Goal: Task Accomplishment & Management: Use online tool/utility

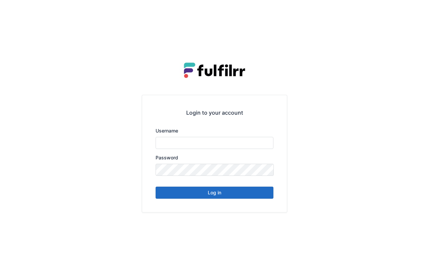
type input "*******"
click at [249, 197] on button "Log in" at bounding box center [215, 193] width 118 height 12
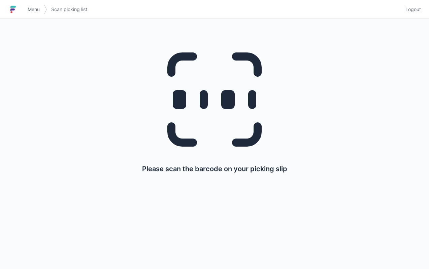
click at [38, 13] on link "Menu" at bounding box center [34, 9] width 20 height 12
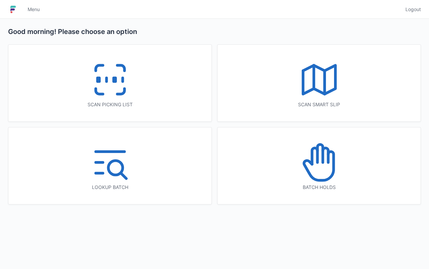
click at [307, 75] on icon at bounding box center [319, 79] width 43 height 43
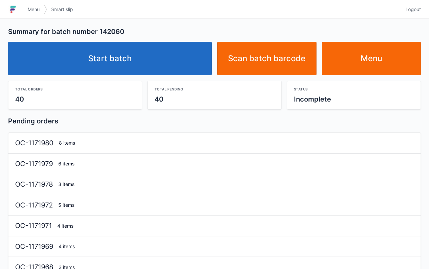
click at [145, 54] on link "Start batch" at bounding box center [110, 59] width 204 height 34
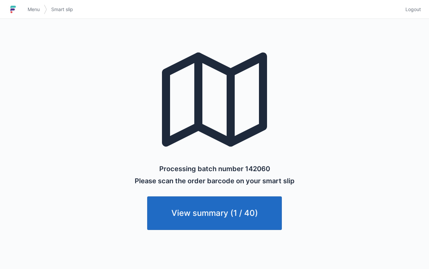
click at [42, 4] on link "Menu" at bounding box center [34, 9] width 20 height 12
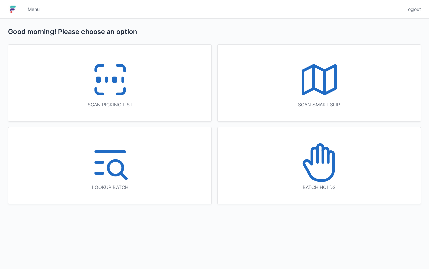
click at [117, 84] on icon at bounding box center [110, 79] width 43 height 43
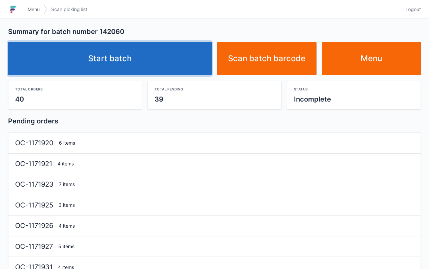
click at [174, 55] on link "Start batch" at bounding box center [110, 59] width 204 height 34
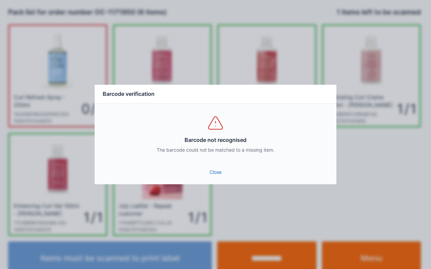
click at [211, 168] on link "Close" at bounding box center [215, 172] width 231 height 12
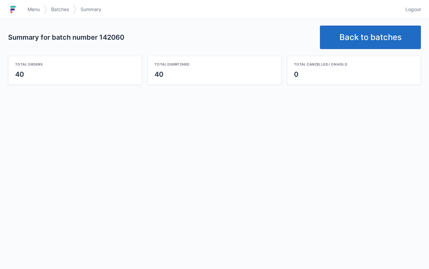
click at [355, 34] on link "Back to batches" at bounding box center [370, 38] width 101 height 24
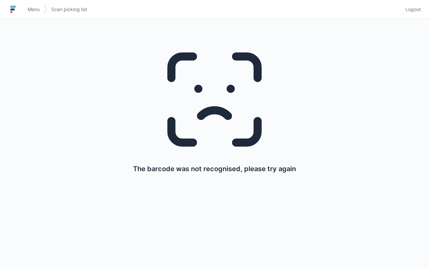
click at [36, 15] on link "Menu" at bounding box center [34, 9] width 20 height 12
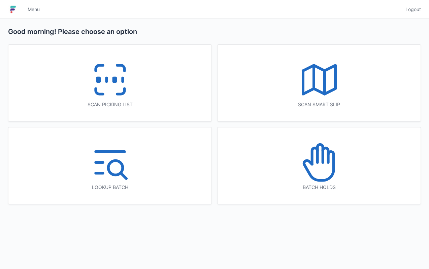
click at [164, 81] on div "Scan picking list" at bounding box center [109, 83] width 203 height 77
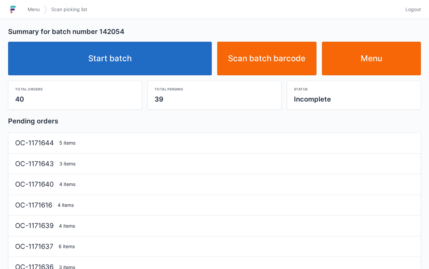
click at [169, 65] on link "Start batch" at bounding box center [110, 59] width 204 height 34
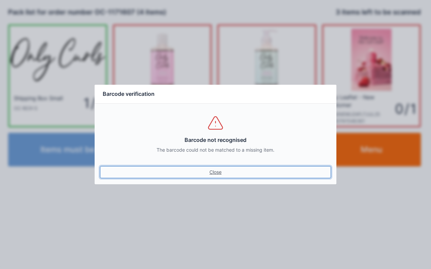
click at [219, 171] on link "Close" at bounding box center [215, 172] width 231 height 12
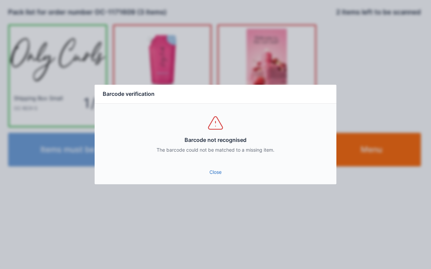
click at [224, 174] on link "Close" at bounding box center [215, 172] width 231 height 12
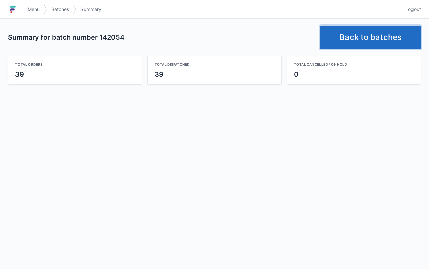
click at [352, 38] on link "Back to batches" at bounding box center [370, 38] width 101 height 24
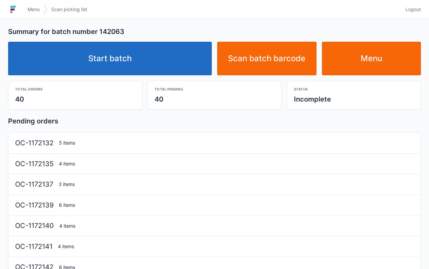
click at [119, 68] on link "Start batch" at bounding box center [110, 59] width 204 height 34
